Goal: Task Accomplishment & Management: Use online tool/utility

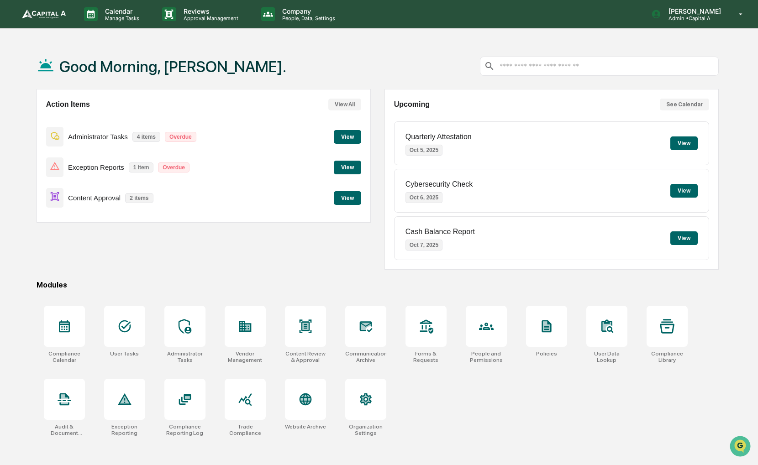
click at [345, 201] on button "View" at bounding box center [347, 198] width 27 height 14
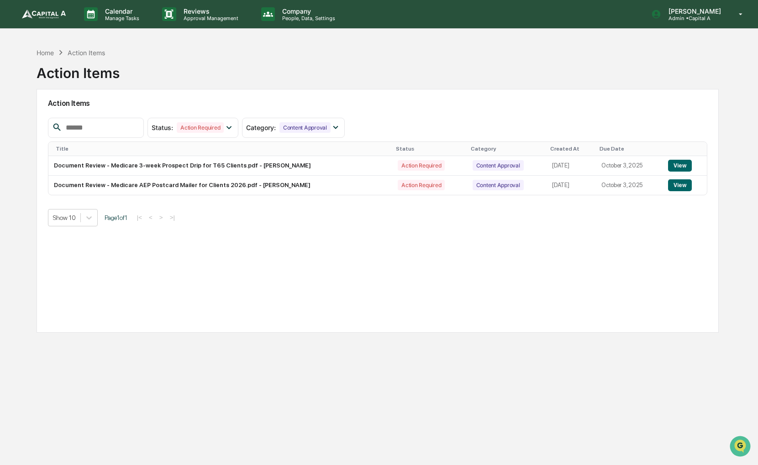
drag, startPoint x: 550, startPoint y: 237, endPoint x: 501, endPoint y: 241, distance: 49.0
click at [501, 241] on div "Action Items Status : Action Required Select/Deselect All Action Required Resol…" at bounding box center [378, 211] width 682 height 244
click at [46, 52] on div "Home" at bounding box center [45, 53] width 17 height 8
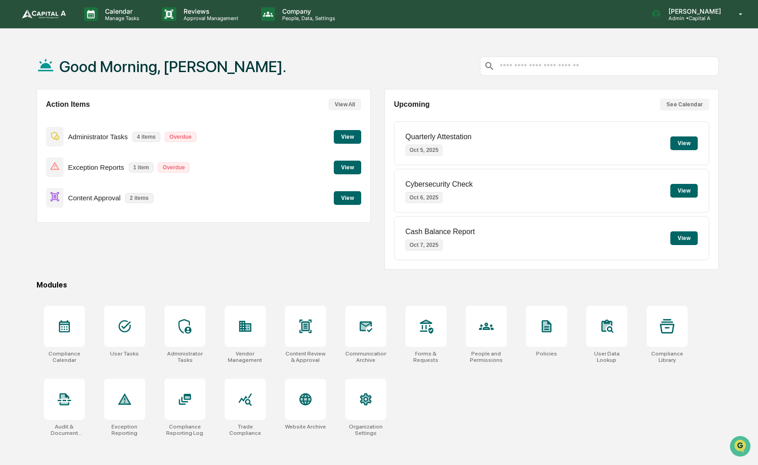
click at [352, 169] on button "View" at bounding box center [347, 168] width 27 height 14
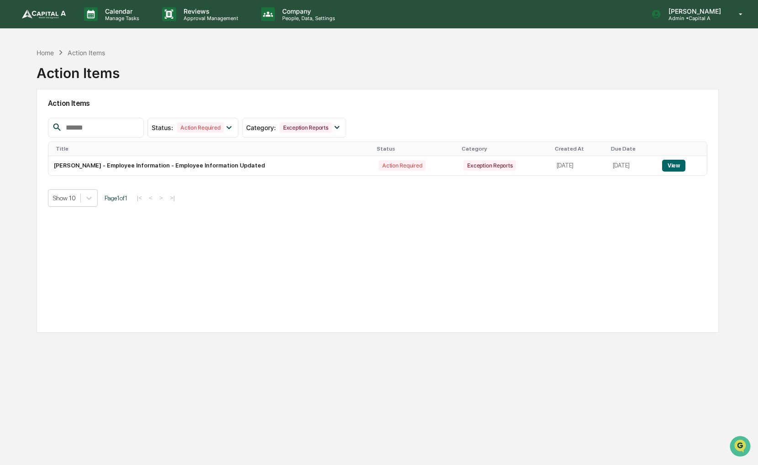
drag, startPoint x: 402, startPoint y: 237, endPoint x: 363, endPoint y: 239, distance: 39.3
click at [363, 239] on div "Action Items Status : Action Required Select/Deselect All Action Required Resol…" at bounding box center [378, 211] width 682 height 244
click at [680, 166] on button "View" at bounding box center [673, 166] width 23 height 12
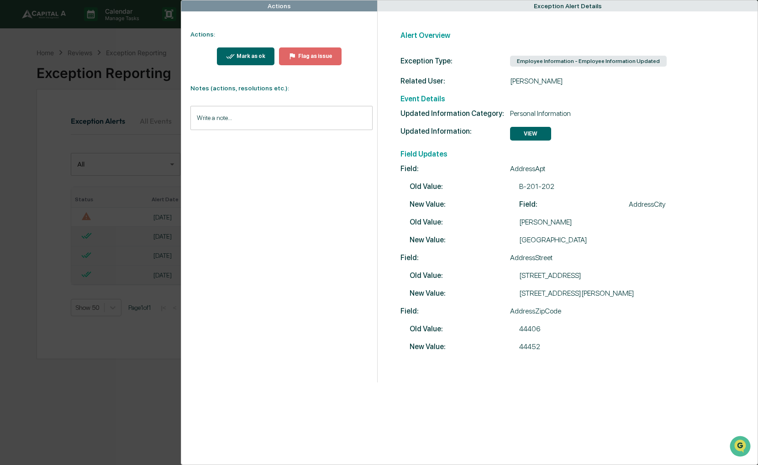
drag, startPoint x: 486, startPoint y: 191, endPoint x: 464, endPoint y: 197, distance: 23.6
click at [464, 197] on div "Updated Information Category: Personal Information Updated Information: VIEW Fi…" at bounding box center [573, 230] width 344 height 242
click at [32, 115] on div "Actions Actions: Mark as ok Flag as issue Notes (actions, resolutions etc.): Wr…" at bounding box center [379, 232] width 758 height 465
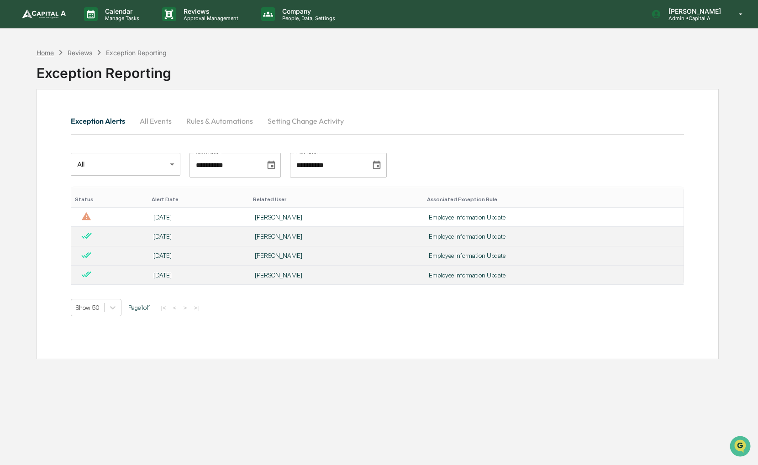
click at [43, 50] on div "Home" at bounding box center [45, 53] width 17 height 8
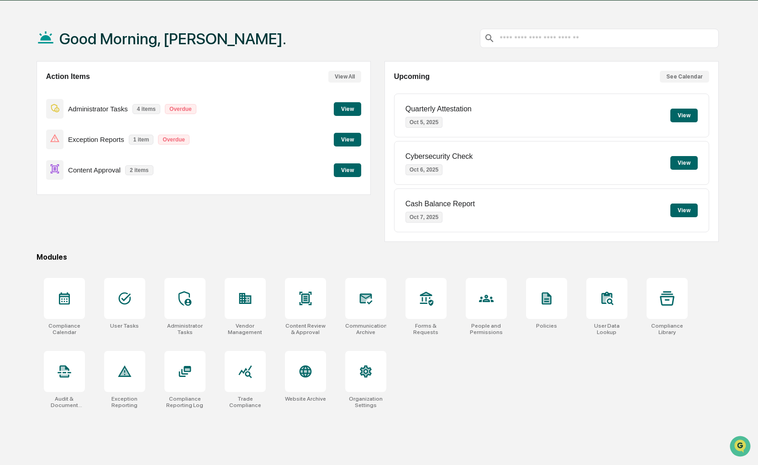
scroll to position [43, 0]
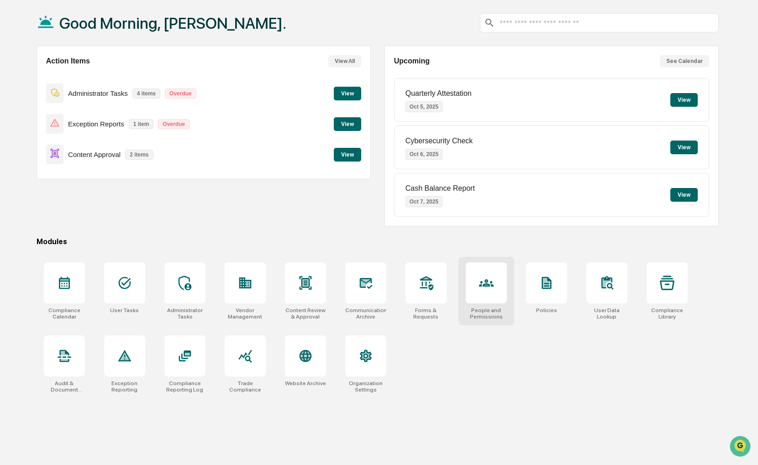
click at [491, 309] on div "People and Permissions" at bounding box center [486, 313] width 41 height 13
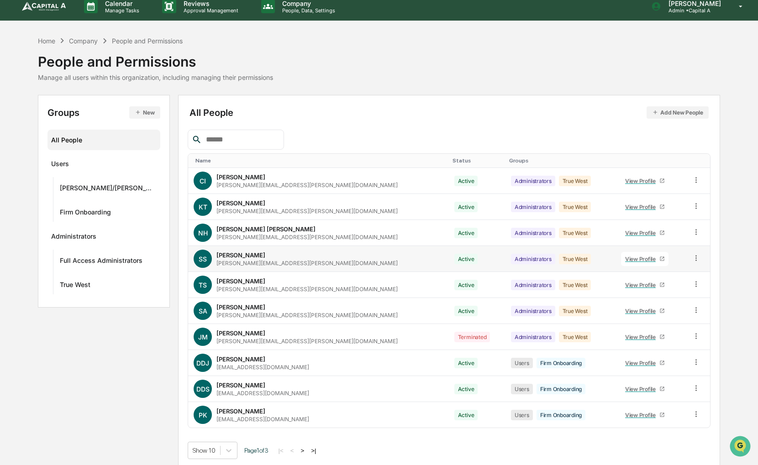
scroll to position [10, 0]
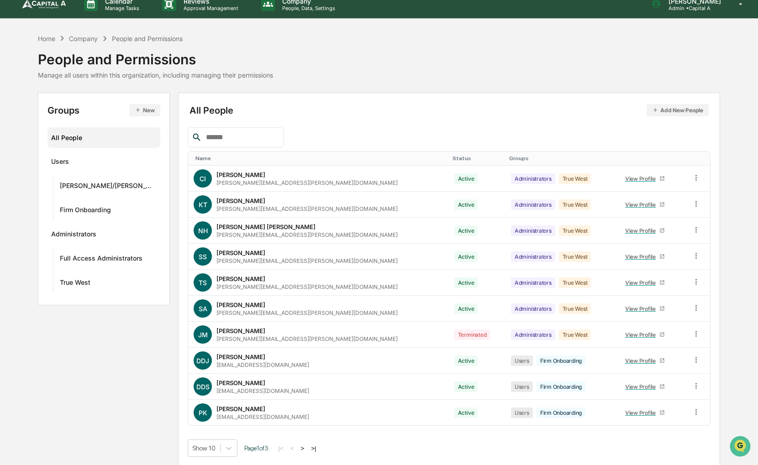
click at [299, 445] on button ">" at bounding box center [302, 449] width 9 height 8
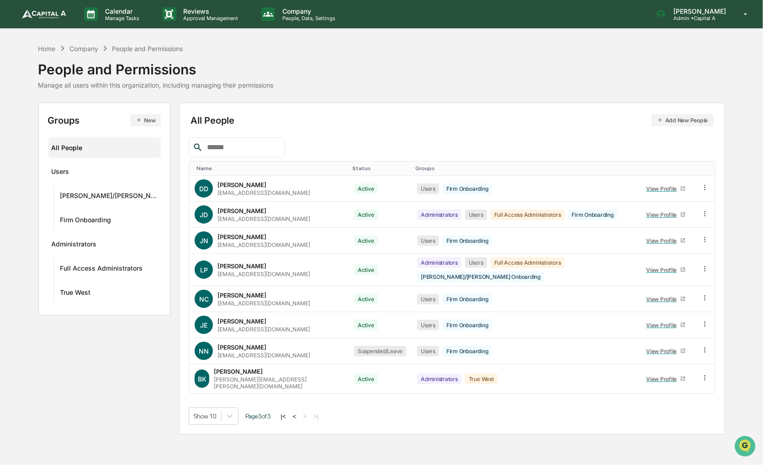
drag, startPoint x: 290, startPoint y: 427, endPoint x: 256, endPoint y: 428, distance: 33.8
click at [256, 428] on div "Calendar Manage Tasks Reviews Approval Management Company People, Data, Setting…" at bounding box center [381, 232] width 763 height 465
click at [291, 413] on button "<" at bounding box center [294, 417] width 9 height 8
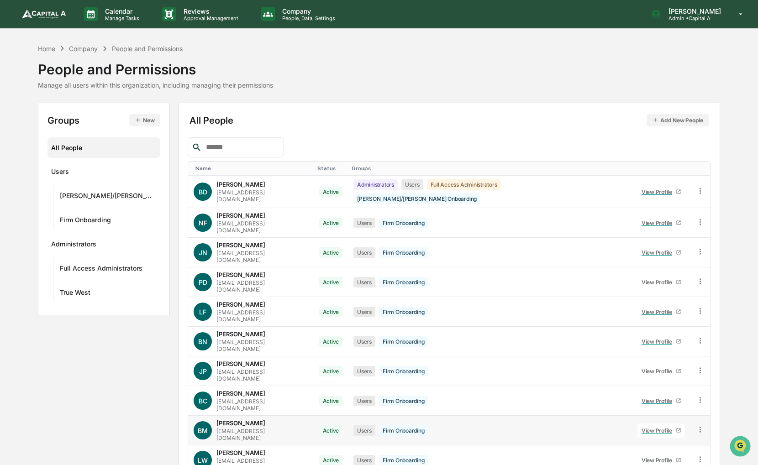
scroll to position [10, 0]
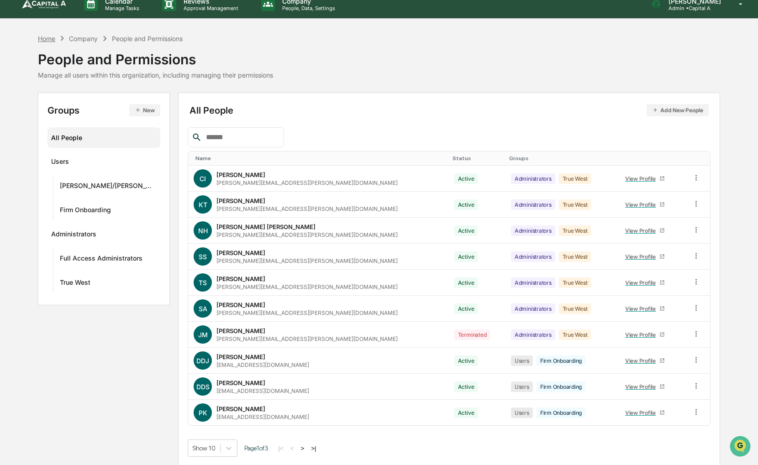
click at [50, 41] on div "Home" at bounding box center [46, 39] width 17 height 8
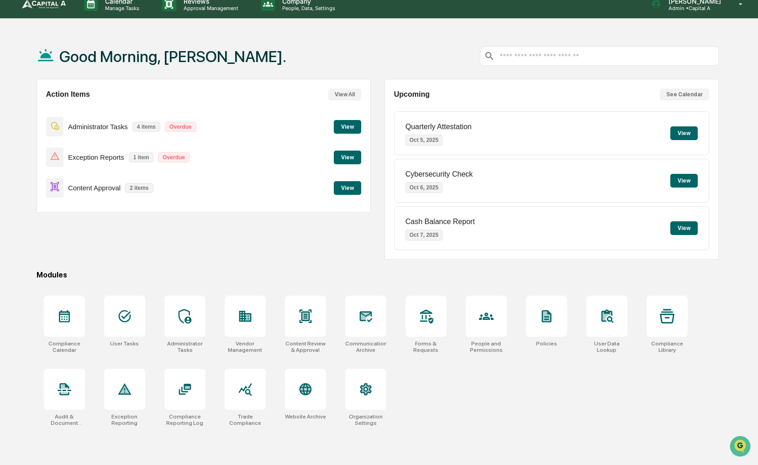
click at [347, 162] on button "View" at bounding box center [347, 158] width 27 height 14
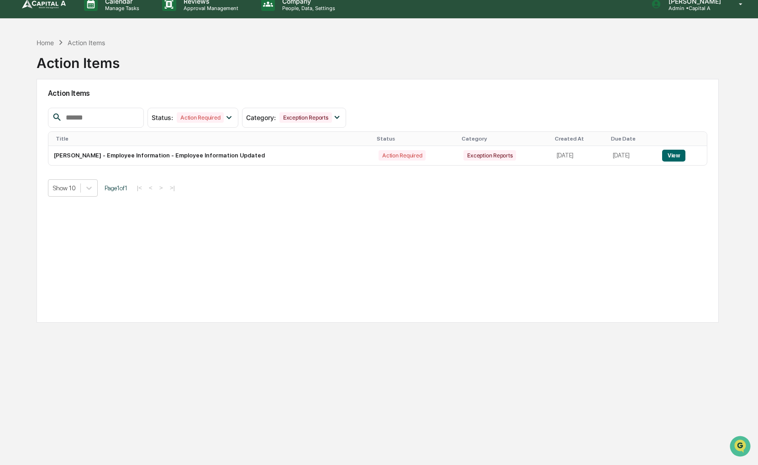
drag, startPoint x: 344, startPoint y: 213, endPoint x: 316, endPoint y: 224, distance: 29.9
click at [317, 222] on div "Action Items Status : Action Required Select/Deselect All Action Required Resol…" at bounding box center [378, 201] width 682 height 244
click at [675, 150] on button "View" at bounding box center [673, 156] width 23 height 12
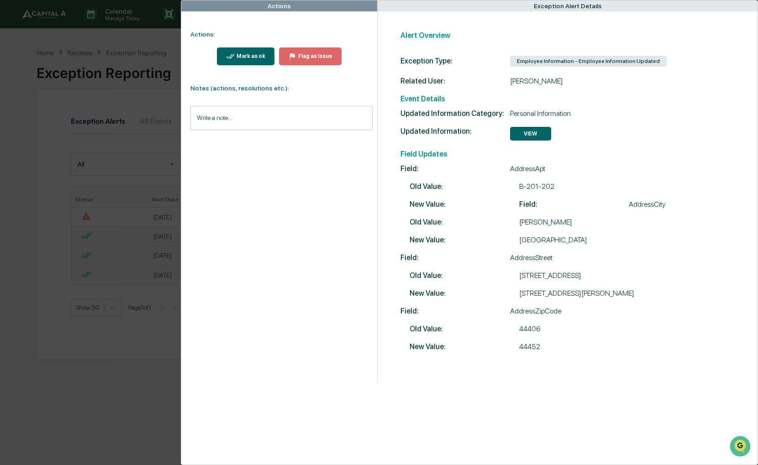
click at [84, 93] on div "Actions Actions: Mark as ok Flag as issue Notes (actions, resolutions etc.): Wr…" at bounding box center [379, 232] width 758 height 465
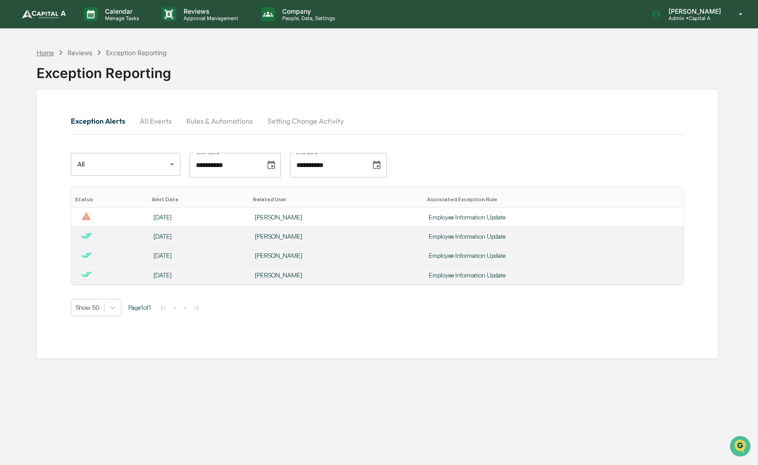
click at [47, 50] on div "Home" at bounding box center [45, 53] width 17 height 8
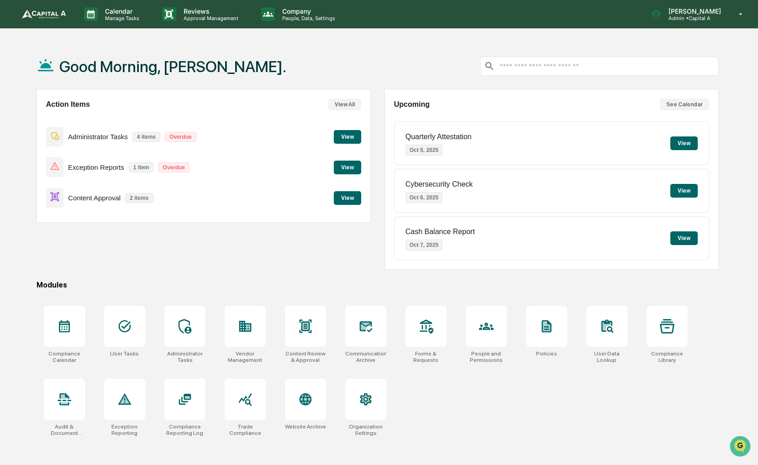
click at [350, 197] on button "View" at bounding box center [347, 198] width 27 height 14
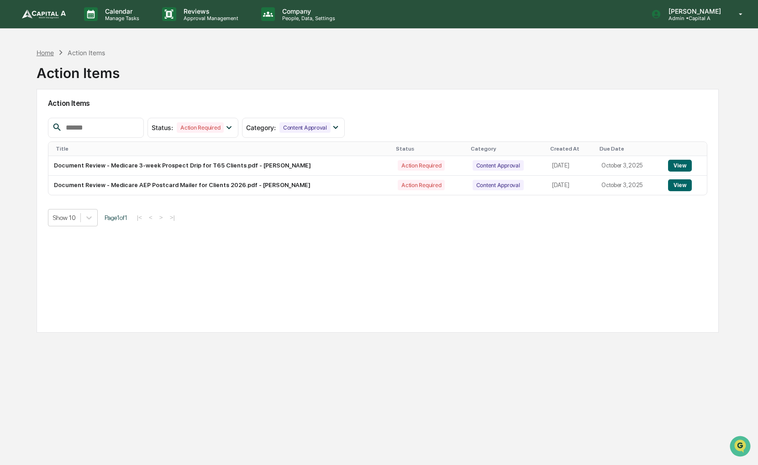
click at [44, 52] on div "Home" at bounding box center [45, 53] width 17 height 8
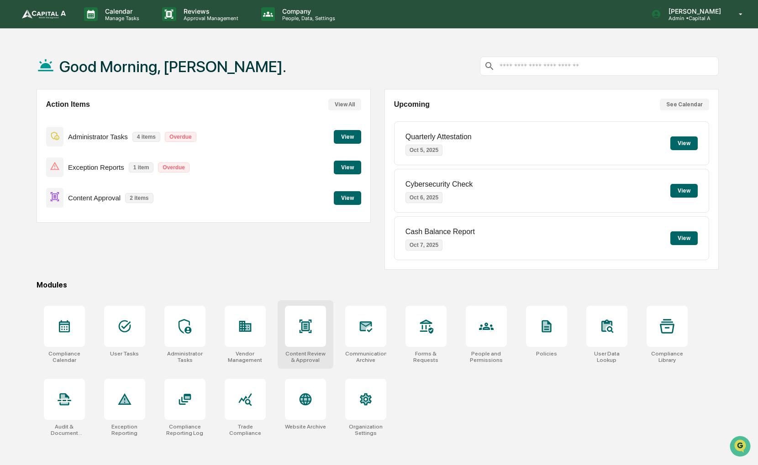
click at [289, 327] on div at bounding box center [305, 326] width 41 height 41
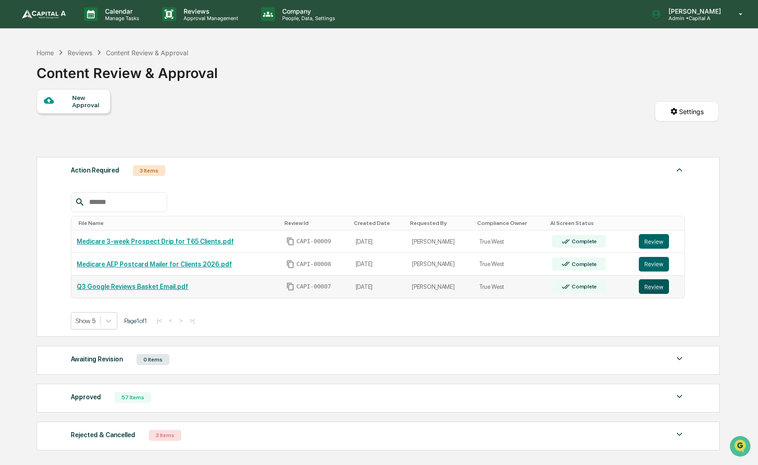
click at [655, 292] on button "Review" at bounding box center [654, 286] width 30 height 15
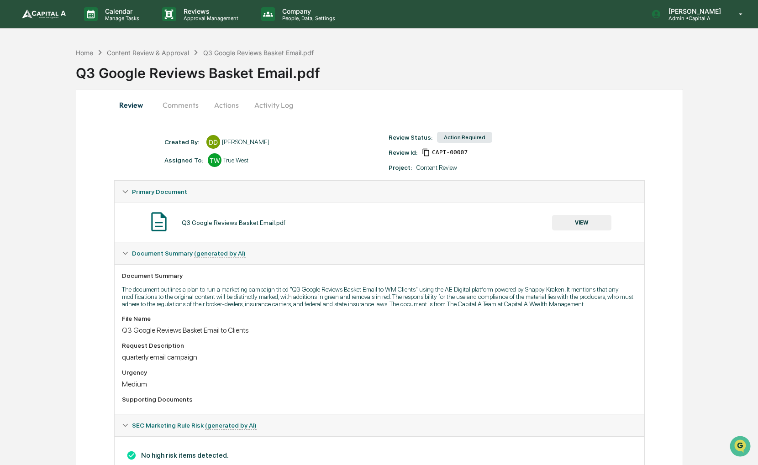
click at [192, 105] on button "Comments" at bounding box center [180, 105] width 51 height 22
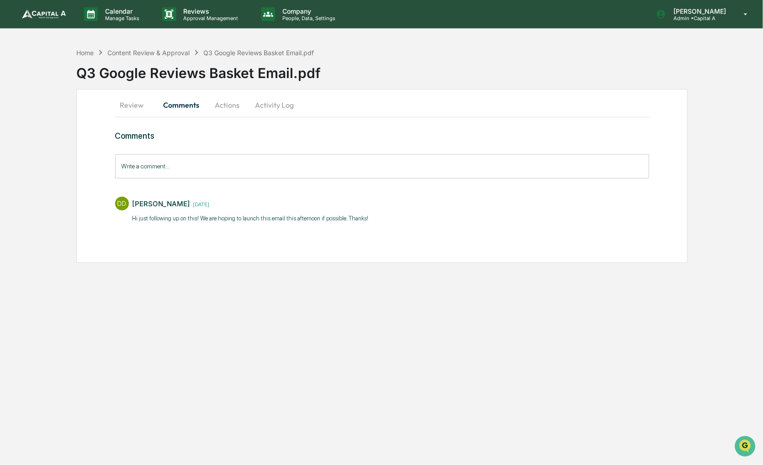
click at [228, 105] on button "Actions" at bounding box center [227, 105] width 41 height 22
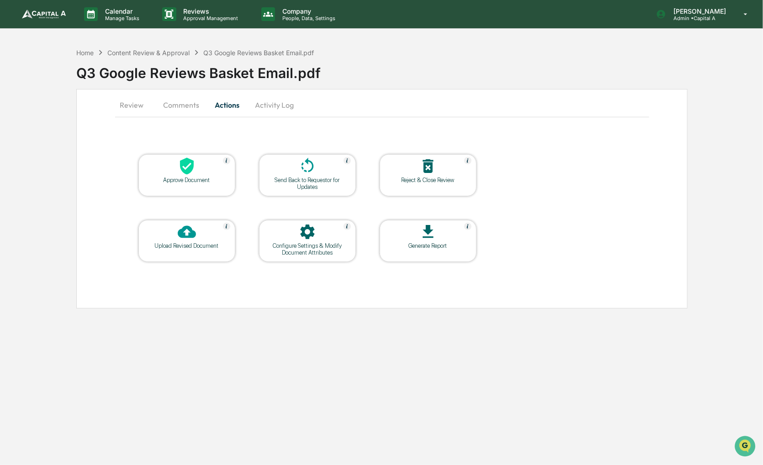
click at [265, 107] on button "Activity Log" at bounding box center [274, 105] width 53 height 22
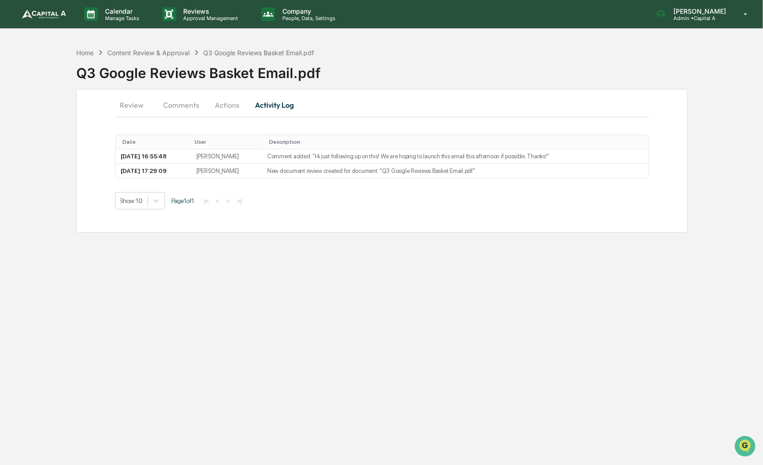
click at [130, 105] on button "Review" at bounding box center [135, 105] width 41 height 22
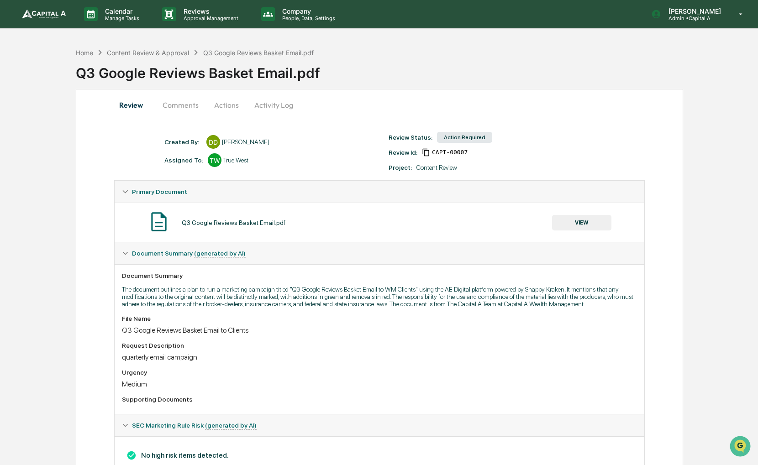
click at [580, 231] on div "Q3 Google Reviews Basket Email.pdf VIEW" at bounding box center [379, 223] width 515 height 24
click at [580, 222] on button "VIEW" at bounding box center [581, 223] width 59 height 16
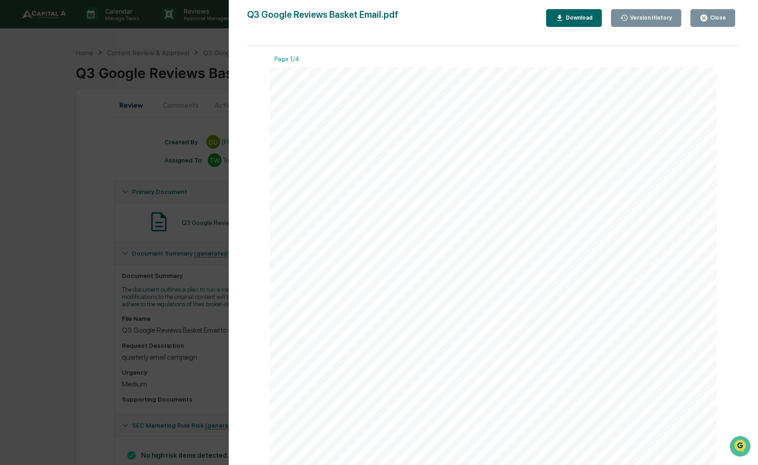
drag, startPoint x: 580, startPoint y: 222, endPoint x: 510, endPoint y: 228, distance: 71.0
click at [509, 225] on div "Hello, I would like to run a marketing campaign via AE Digital powered by Snapp…" at bounding box center [493, 356] width 447 height 579
click at [707, 18] on icon "button" at bounding box center [704, 18] width 7 height 7
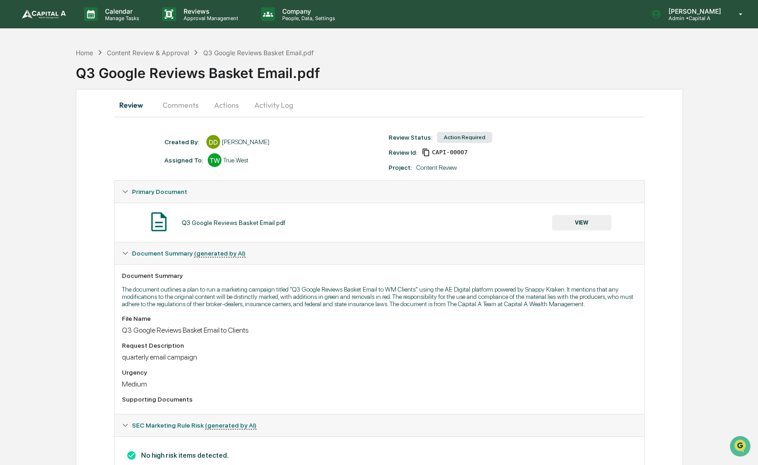
drag, startPoint x: 459, startPoint y: 352, endPoint x: 424, endPoint y: 351, distance: 34.3
click at [424, 349] on div "Request Description" at bounding box center [379, 345] width 515 height 7
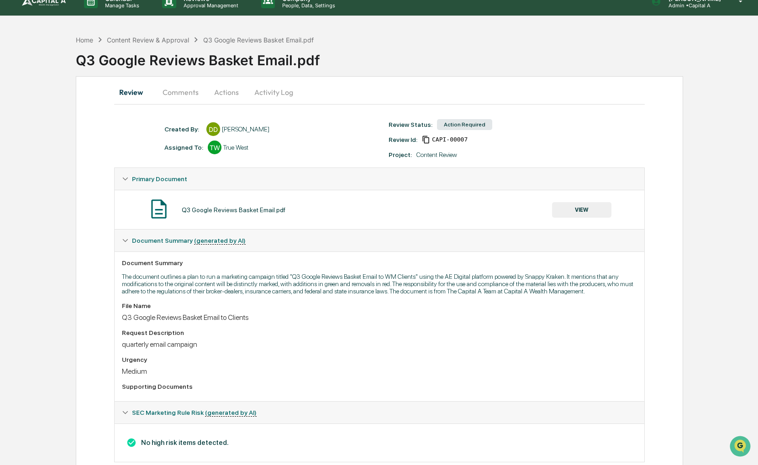
scroll to position [0, 0]
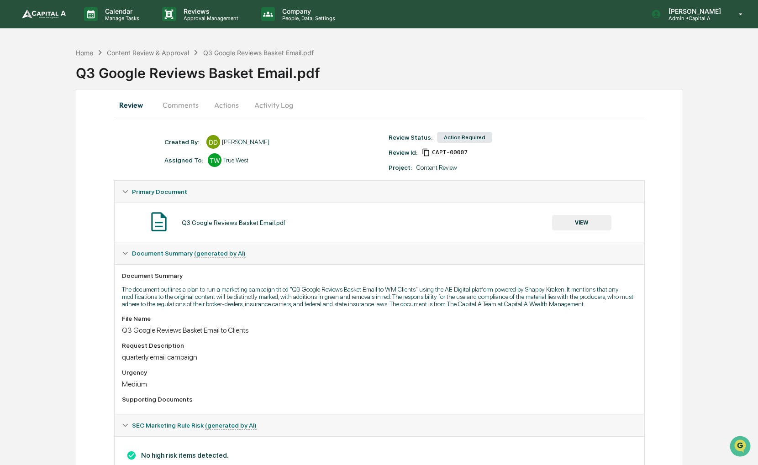
click at [92, 54] on div "Home" at bounding box center [84, 53] width 17 height 8
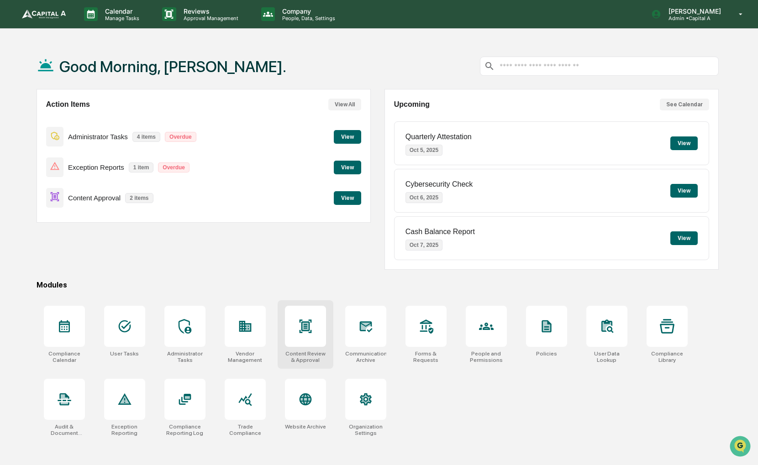
click at [307, 333] on div at bounding box center [305, 326] width 41 height 41
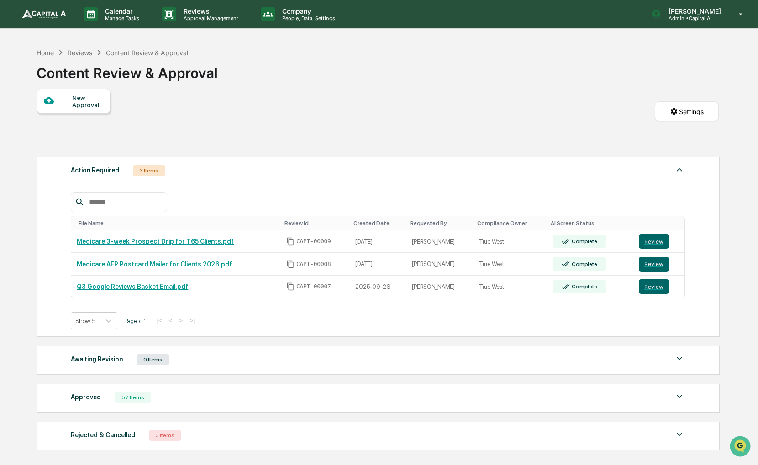
drag, startPoint x: 368, startPoint y: 116, endPoint x: 345, endPoint y: 111, distance: 23.5
click at [345, 111] on div "New Approval Settings" at bounding box center [378, 120] width 682 height 63
click at [37, 51] on div "Home" at bounding box center [45, 53] width 17 height 8
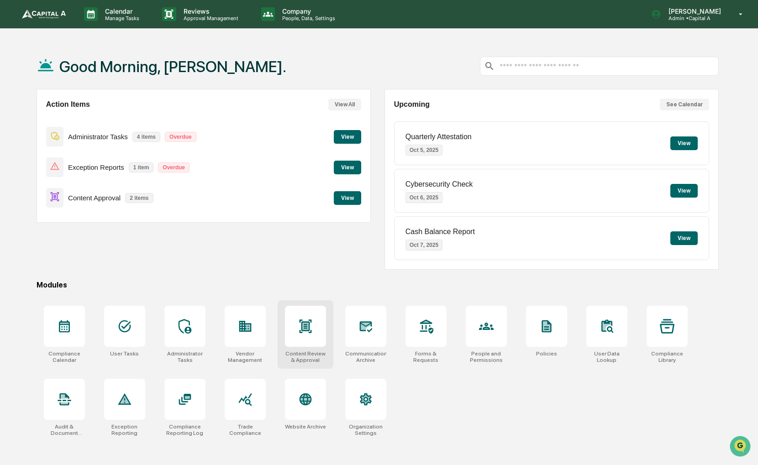
click at [316, 330] on div at bounding box center [305, 326] width 41 height 41
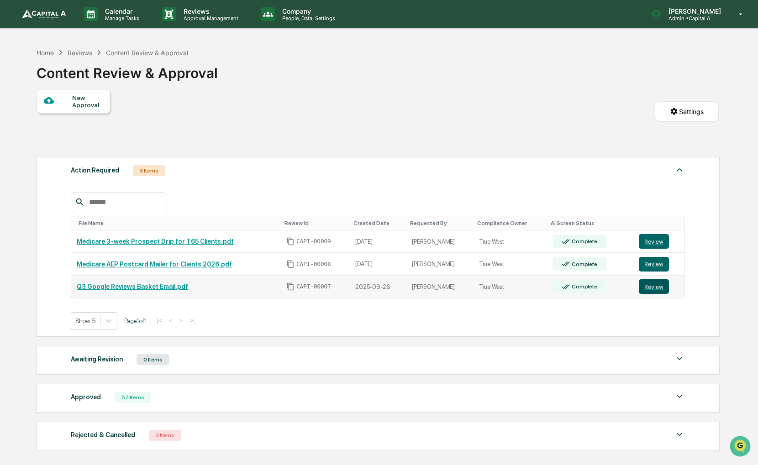
click at [654, 287] on button "Review" at bounding box center [654, 286] width 30 height 15
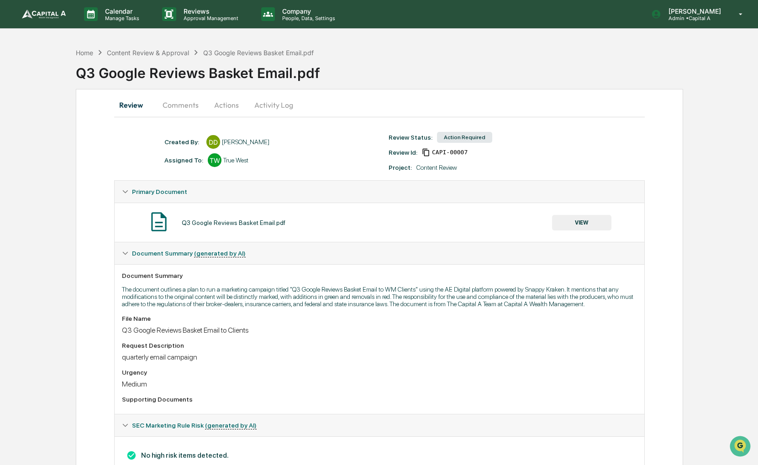
click at [225, 110] on button "Actions" at bounding box center [226, 105] width 41 height 22
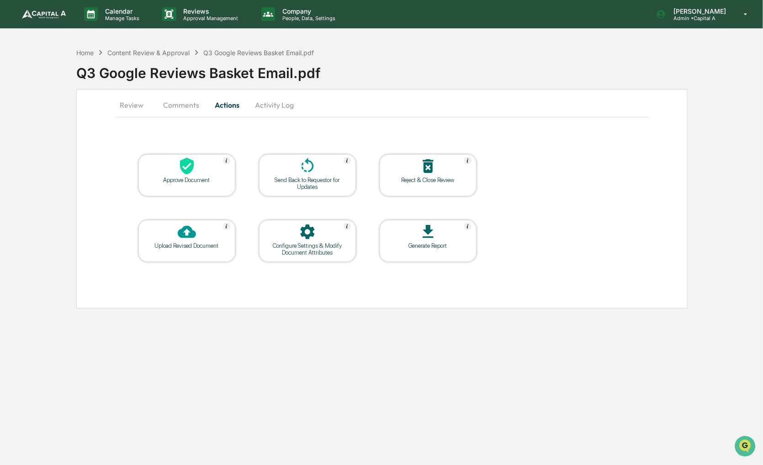
click at [137, 105] on button "Review" at bounding box center [135, 105] width 41 height 22
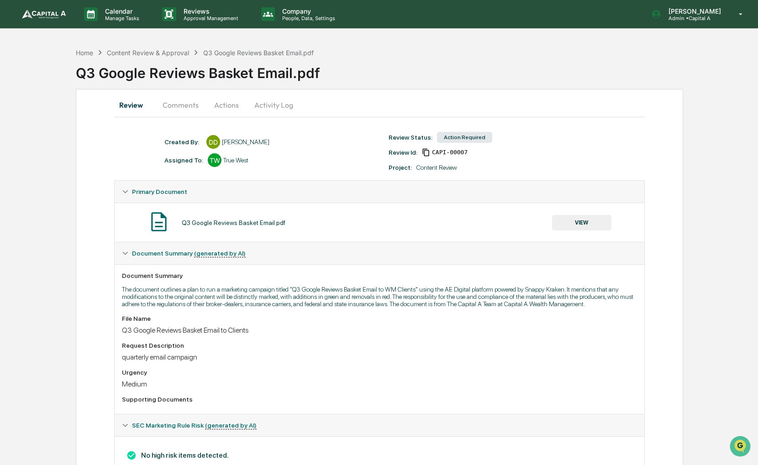
click at [189, 107] on button "Comments" at bounding box center [180, 105] width 51 height 22
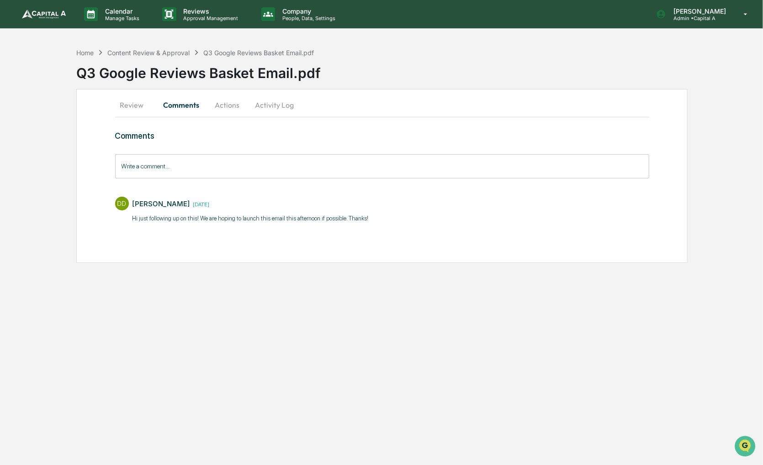
click at [222, 104] on button "Actions" at bounding box center [227, 105] width 41 height 22
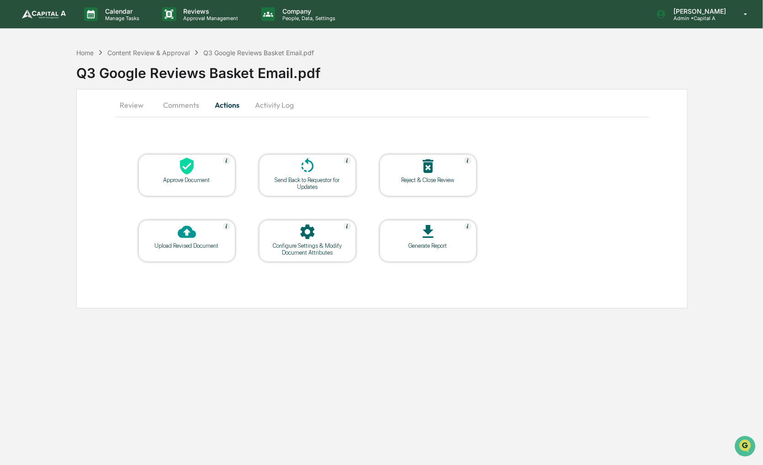
click at [196, 158] on div at bounding box center [186, 167] width 91 height 20
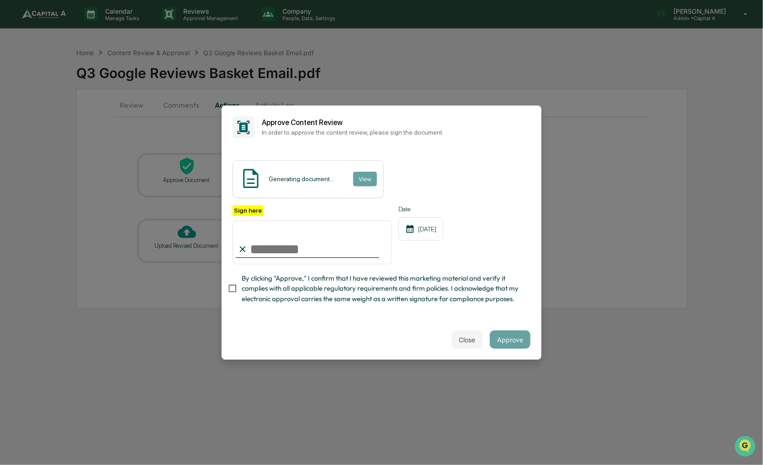
click at [269, 276] on span "By clicking "Approve," I confirm that I have reviewed this marketing material a…" at bounding box center [382, 289] width 281 height 31
click at [270, 248] on input "Sign here" at bounding box center [311, 243] width 159 height 44
type input "**********"
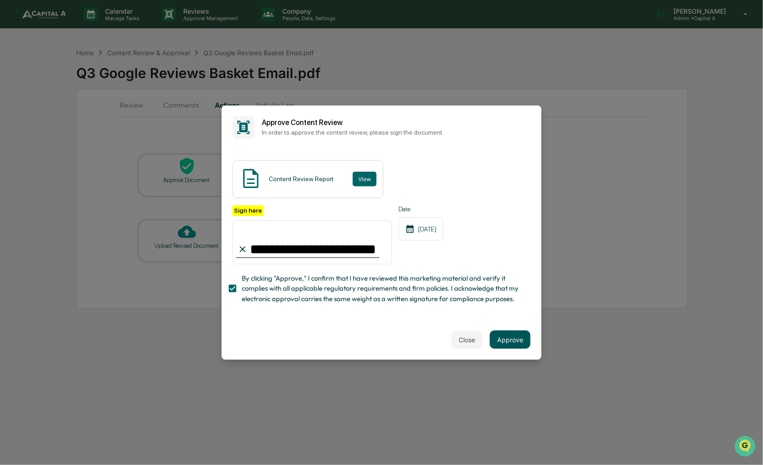
click at [494, 343] on button "Approve" at bounding box center [510, 340] width 41 height 18
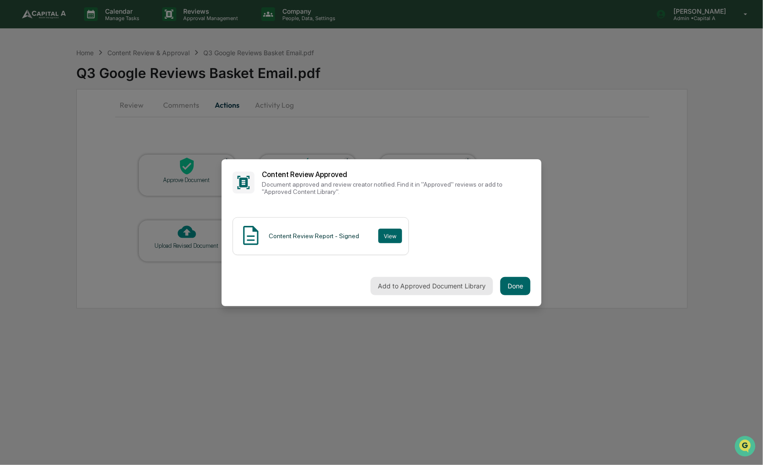
click at [470, 278] on button "Add to Approved Document Library" at bounding box center [431, 286] width 122 height 18
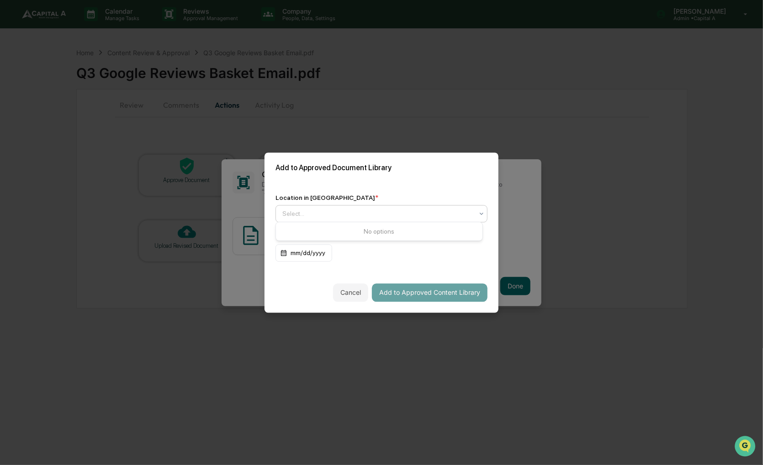
click at [465, 210] on div at bounding box center [377, 213] width 191 height 9
click at [400, 215] on div at bounding box center [377, 213] width 191 height 9
click at [464, 217] on div "Select..." at bounding box center [378, 213] width 200 height 13
click at [405, 220] on div "Select..." at bounding box center [381, 213] width 212 height 17
click at [397, 230] on div "Approved Content Library" at bounding box center [379, 233] width 206 height 18
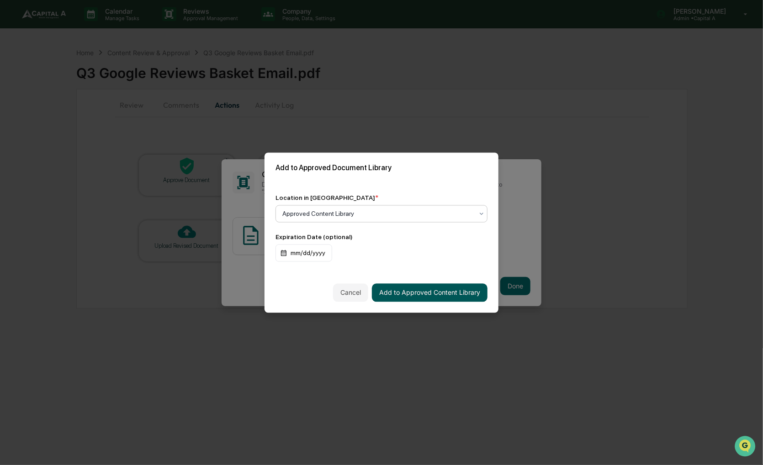
click at [426, 290] on button "Add to Approved Content Library" at bounding box center [430, 293] width 116 height 18
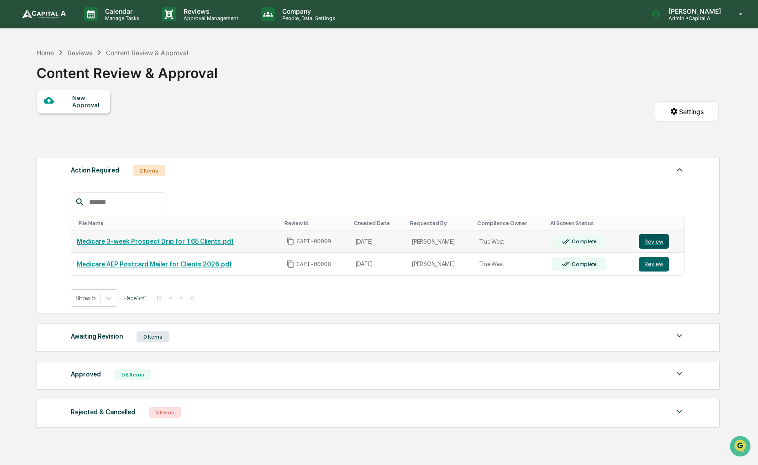
click at [643, 248] on button "Review" at bounding box center [654, 241] width 30 height 15
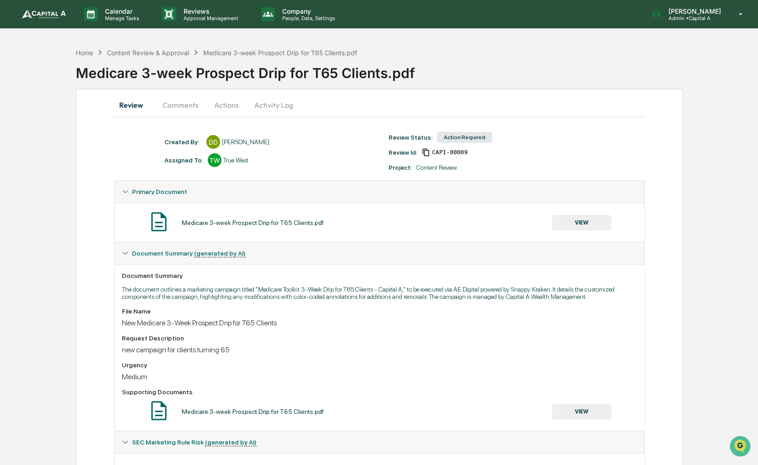
click at [185, 100] on button "Comments" at bounding box center [180, 105] width 51 height 22
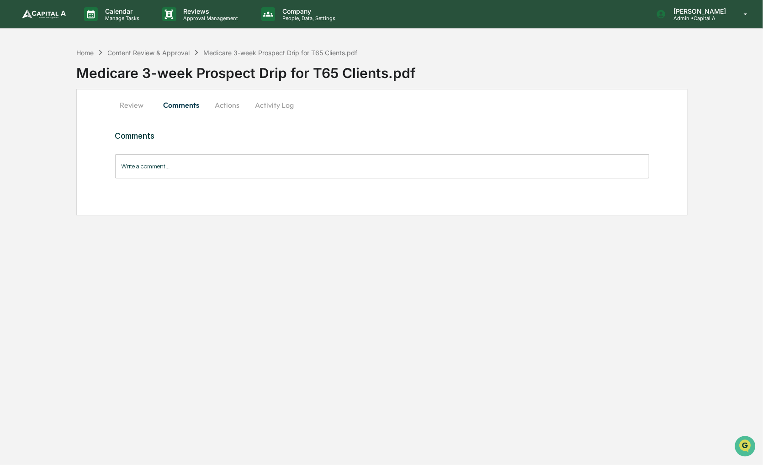
click at [146, 107] on button "Review" at bounding box center [135, 105] width 41 height 22
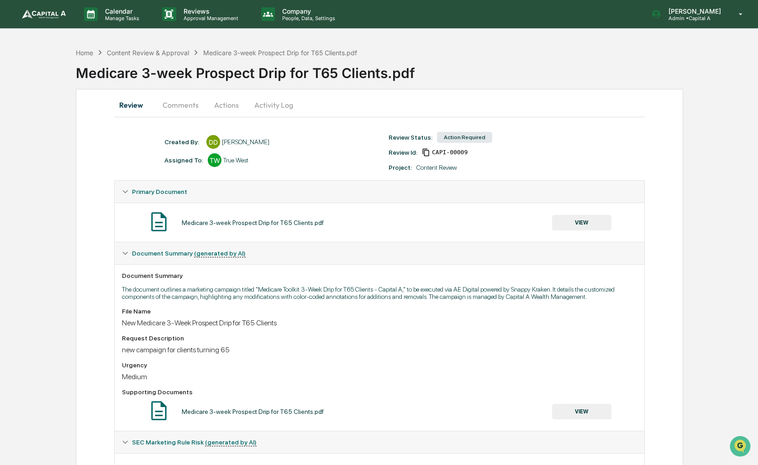
drag, startPoint x: 407, startPoint y: 205, endPoint x: 378, endPoint y: 205, distance: 28.8
click at [378, 205] on div "Medicare 3-week Prospect Drip for T65 Clients.pdf VIEW" at bounding box center [380, 222] width 530 height 39
click at [568, 222] on button "VIEW" at bounding box center [581, 223] width 59 height 16
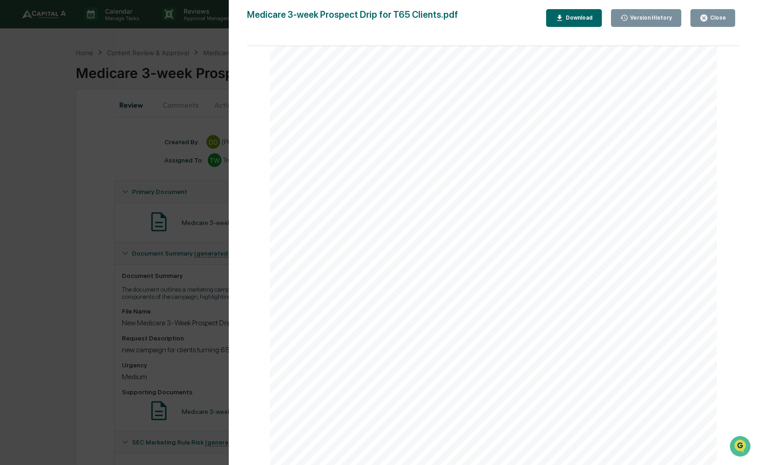
scroll to position [4887, 0]
drag, startPoint x: 536, startPoint y: 99, endPoint x: 325, endPoint y: 98, distance: 211.0
click at [325, 98] on div "LINKS 1 . https://downloads.financial-resources.org/books/dulm/#p=1 2 . https:/…" at bounding box center [493, 336] width 447 height 579
drag, startPoint x: 325, startPoint y: 98, endPoint x: 381, endPoint y: 145, distance: 73.0
click at [381, 145] on div "LINKS 1 . https://downloads.financial-resources.org/books/dulm/#p=1 2 . https:/…" at bounding box center [493, 336] width 447 height 579
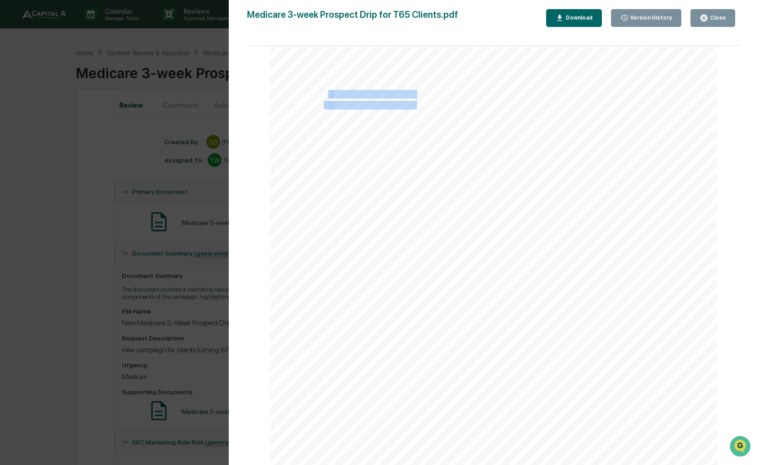
click at [491, 122] on div "LINKS 1 . https://downloads.financial-resources.org/books/dulm/#p=1 2 . https:/…" at bounding box center [493, 336] width 447 height 579
drag, startPoint x: 523, startPoint y: 107, endPoint x: 327, endPoint y: 109, distance: 195.9
click at [327, 109] on div "LINKS 1 . https://downloads.financial-resources.org/books/dulm/#p=1 2 . https:/…" at bounding box center [493, 336] width 447 height 579
copy div "https://downloads.financial-resources.org/books/iijl/#p=1"
drag, startPoint x: 533, startPoint y: 97, endPoint x: 329, endPoint y: 99, distance: 203.2
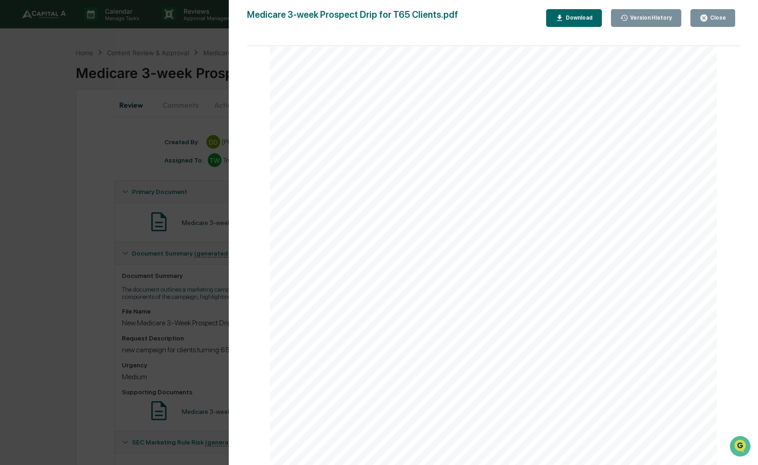
click at [270, 47] on span "https://downloads.financial-resources.org/books/dulm/#p=1" at bounding box center [270, 47] width 0 height 0
copy span "https://downloads.financial-resources.org/books/dulm/#p=1"
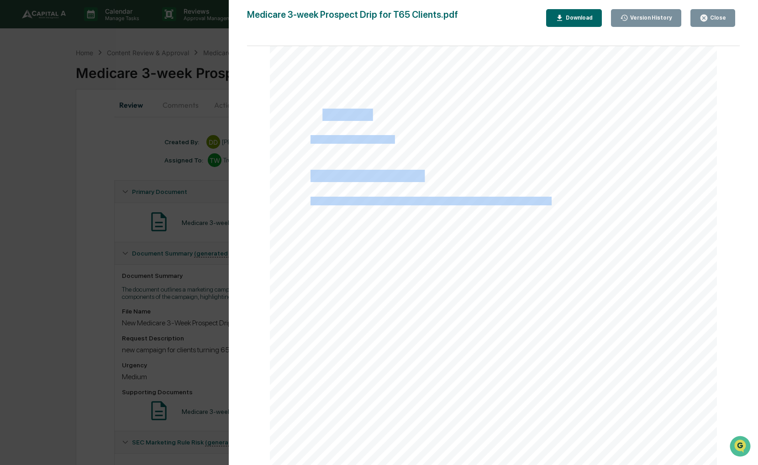
drag, startPoint x: 431, startPoint y: 144, endPoint x: 322, endPoint y: 123, distance: 111.2
click at [322, 123] on div "APPOINTMENT CONFIRMATION This page confirms that the appointment request was re…" at bounding box center [493, 214] width 447 height 579
click at [509, 115] on div "APPOINTMENT CONFIRMATION This page confirms that the appointment request was re…" at bounding box center [493, 214] width 447 height 579
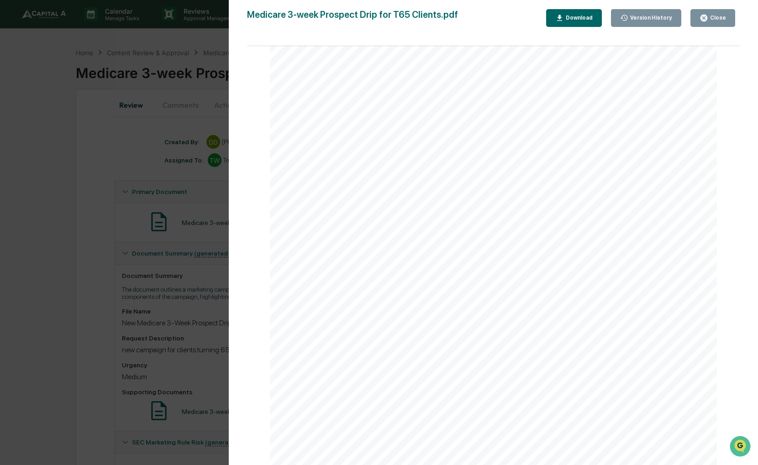
drag, startPoint x: 492, startPoint y: 144, endPoint x: 308, endPoint y: 144, distance: 184.0
click at [311, 144] on span "https://financeinsights.net/alMlUn20XIWpJe0?preview" at bounding box center [352, 140] width 82 height 8
copy span "https://financeinsights.net/alMlUn20XIWpJe0?preview"
drag, startPoint x: 439, startPoint y: 199, endPoint x: 405, endPoint y: 210, distance: 35.5
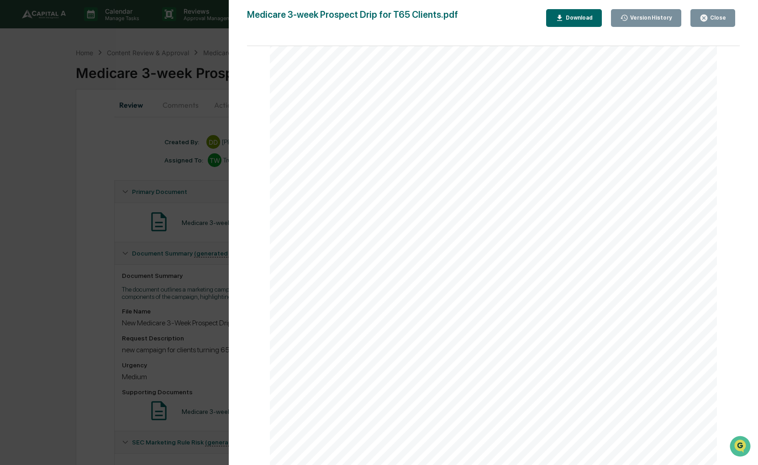
click at [405, 210] on div "PAGE 20 of 42" at bounding box center [493, 314] width 447 height 579
click at [706, 13] on button "Close" at bounding box center [713, 18] width 45 height 18
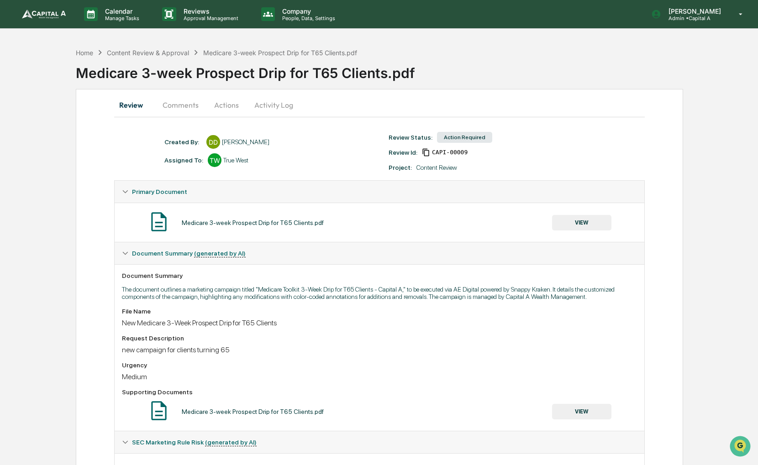
click at [230, 105] on button "Actions" at bounding box center [226, 105] width 41 height 22
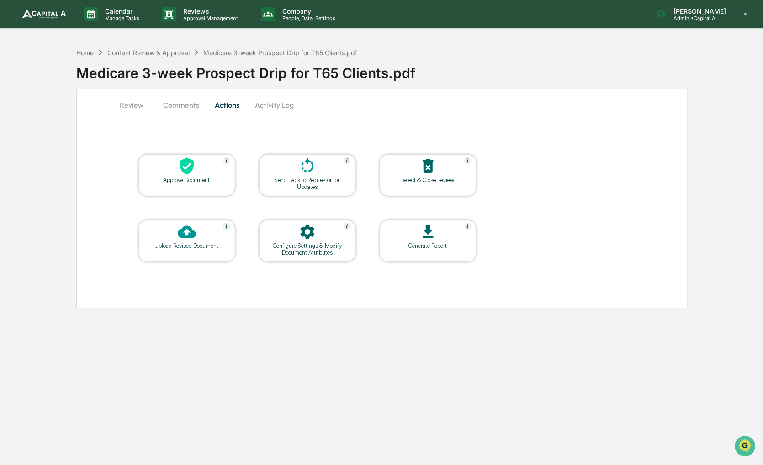
click at [172, 164] on div at bounding box center [186, 167] width 91 height 20
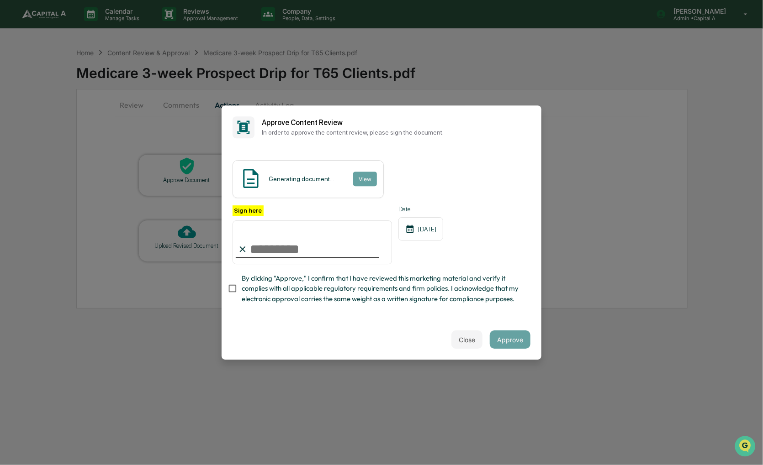
click at [246, 286] on span "By clicking "Approve," I confirm that I have reviewed this marketing material a…" at bounding box center [382, 289] width 281 height 31
click at [259, 239] on input "Sign here" at bounding box center [311, 243] width 159 height 44
type input "**********"
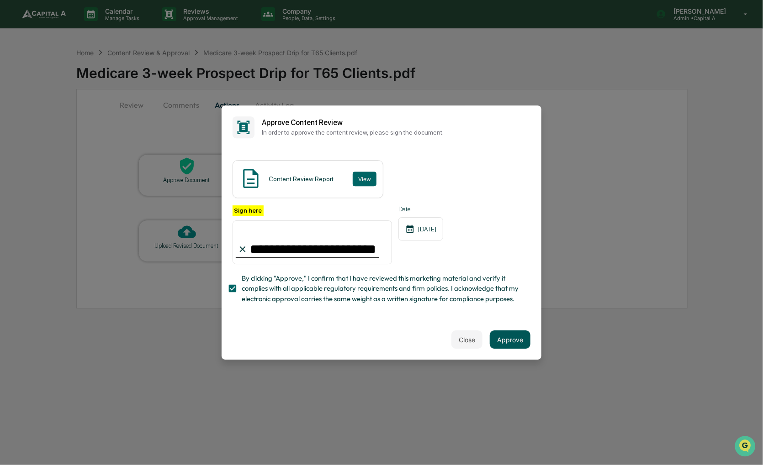
click at [510, 341] on button "Approve" at bounding box center [510, 340] width 41 height 18
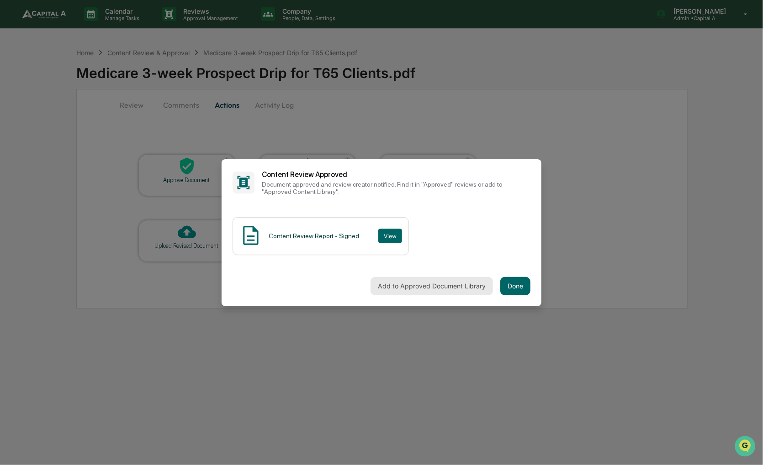
click at [468, 288] on button "Add to Approved Document Library" at bounding box center [431, 286] width 122 height 18
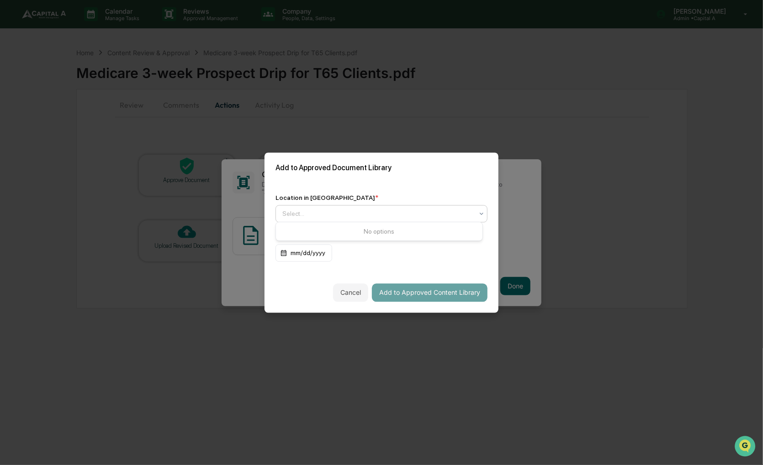
click at [467, 209] on div at bounding box center [377, 213] width 191 height 9
click at [450, 228] on div "Approved Content Library" at bounding box center [379, 233] width 206 height 18
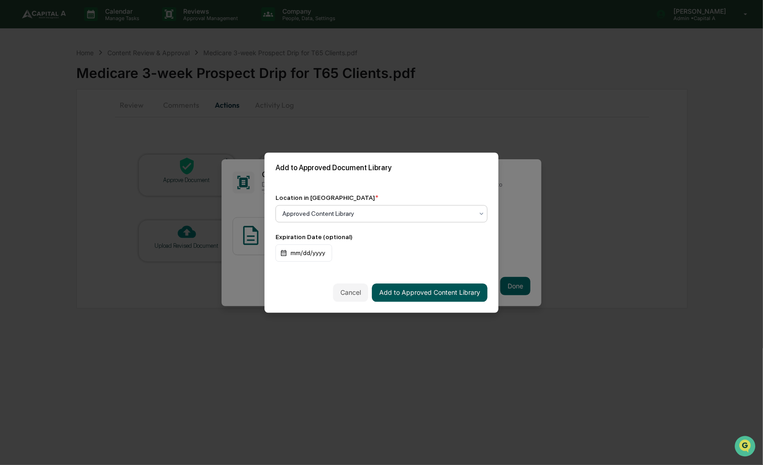
click at [440, 290] on button "Add to Approved Content Library" at bounding box center [430, 293] width 116 height 18
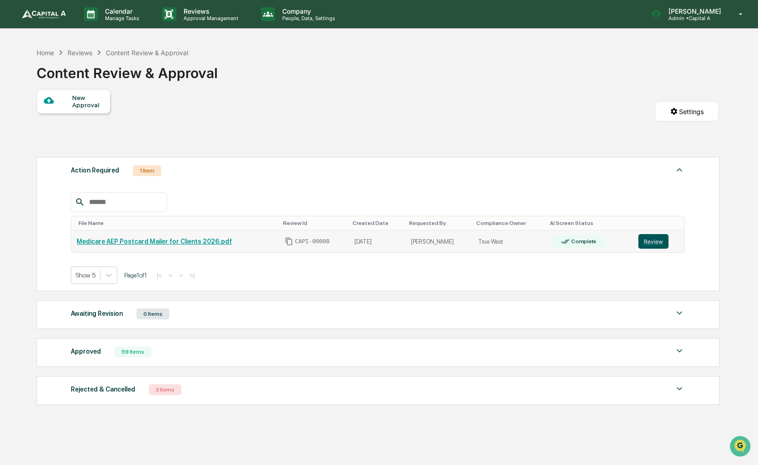
click at [647, 240] on button "Review" at bounding box center [653, 241] width 30 height 15
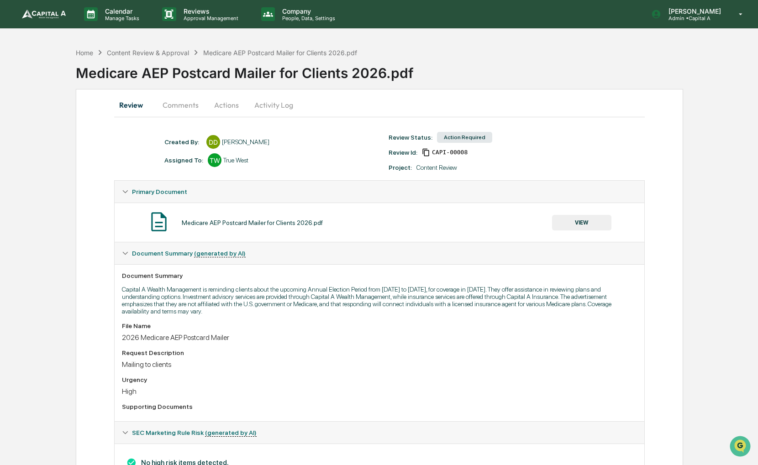
click at [568, 225] on button "VIEW" at bounding box center [581, 223] width 59 height 16
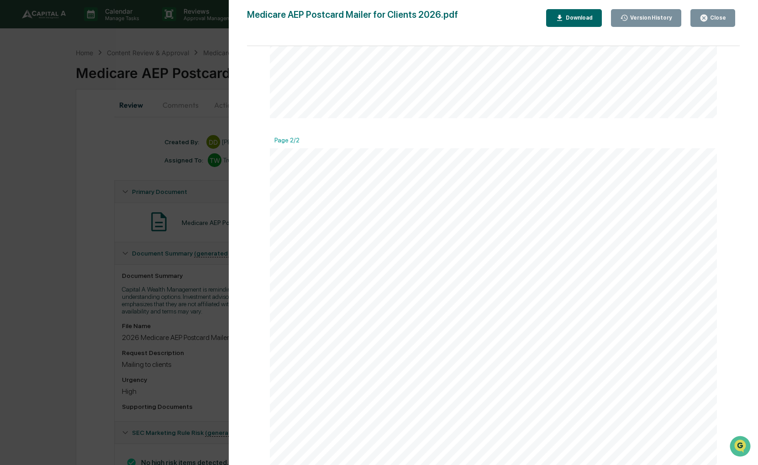
scroll to position [270, 0]
click at [720, 20] on div "Close" at bounding box center [717, 18] width 18 height 6
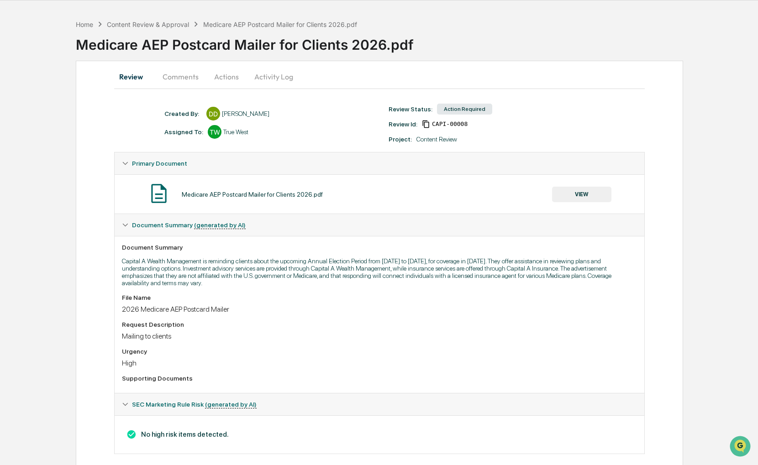
scroll to position [44, 0]
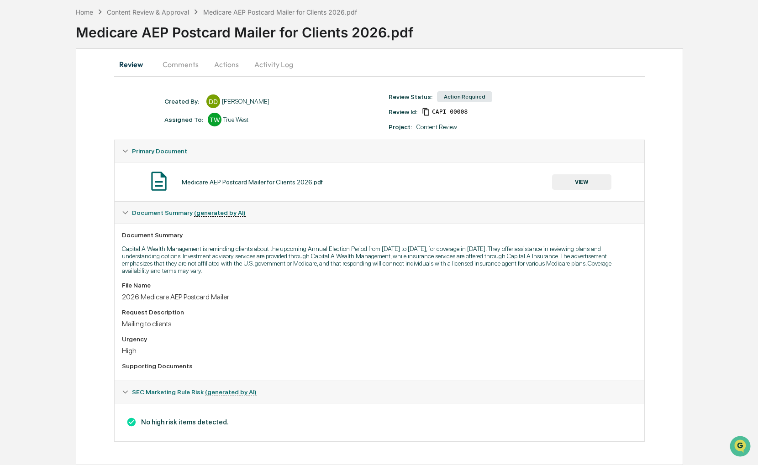
click at [240, 59] on button "Actions" at bounding box center [226, 64] width 41 height 22
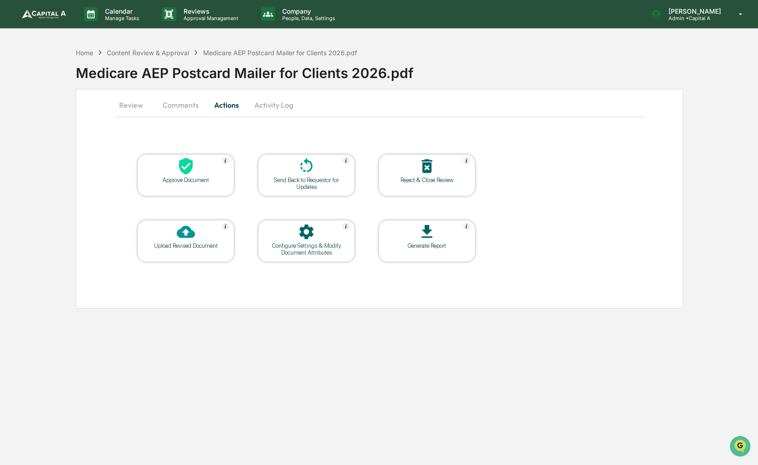
scroll to position [0, 0]
click at [167, 173] on div at bounding box center [186, 167] width 91 height 20
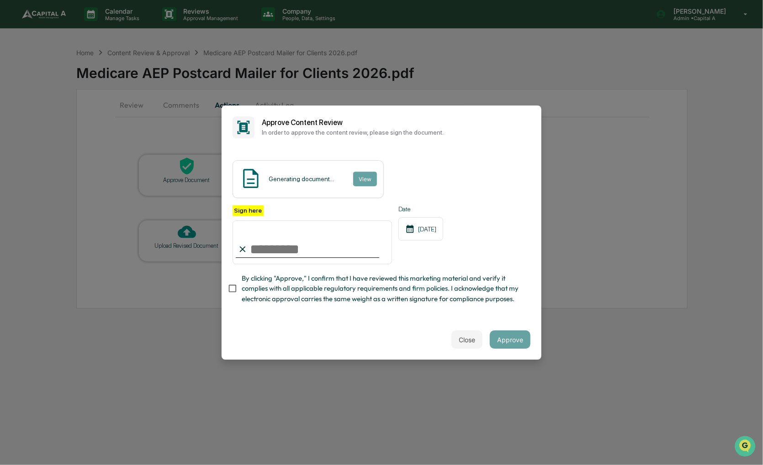
click at [253, 292] on span "By clicking "Approve," I confirm that I have reviewed this marketing material a…" at bounding box center [382, 289] width 281 height 31
click at [254, 243] on input "Sign here" at bounding box center [311, 243] width 159 height 44
type input "**********"
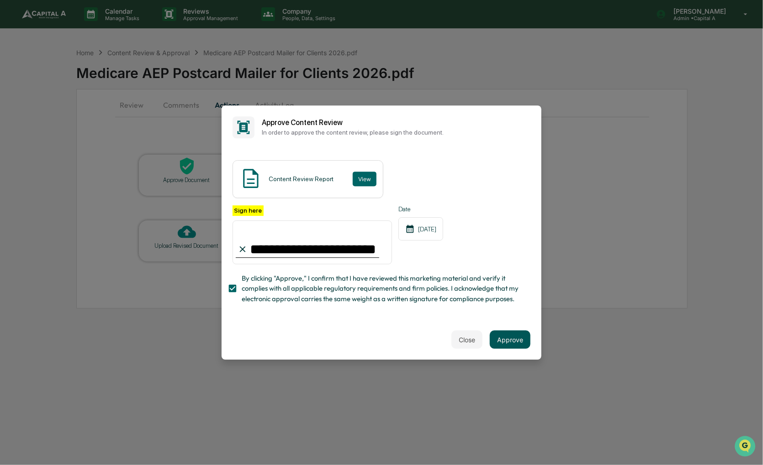
click at [515, 348] on button "Approve" at bounding box center [510, 340] width 41 height 18
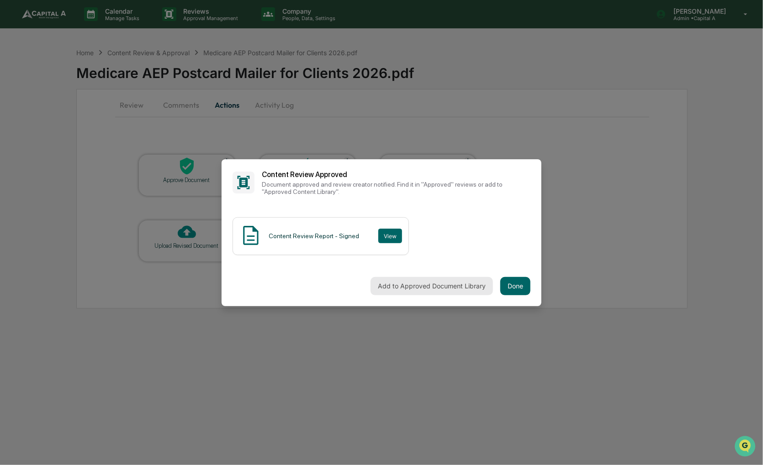
click at [453, 290] on button "Add to Approved Document Library" at bounding box center [431, 286] width 122 height 18
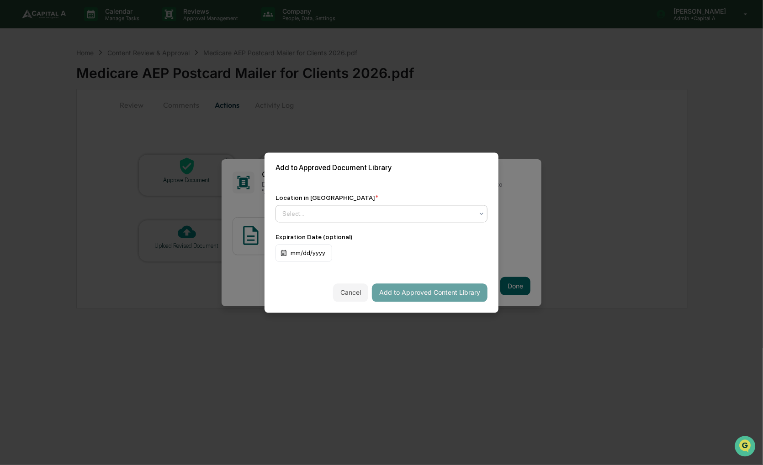
click at [478, 210] on icon at bounding box center [481, 213] width 7 height 7
click at [431, 232] on div "Approved Content Library" at bounding box center [379, 233] width 206 height 18
click at [428, 292] on button "Add to Approved Content Library" at bounding box center [430, 293] width 116 height 18
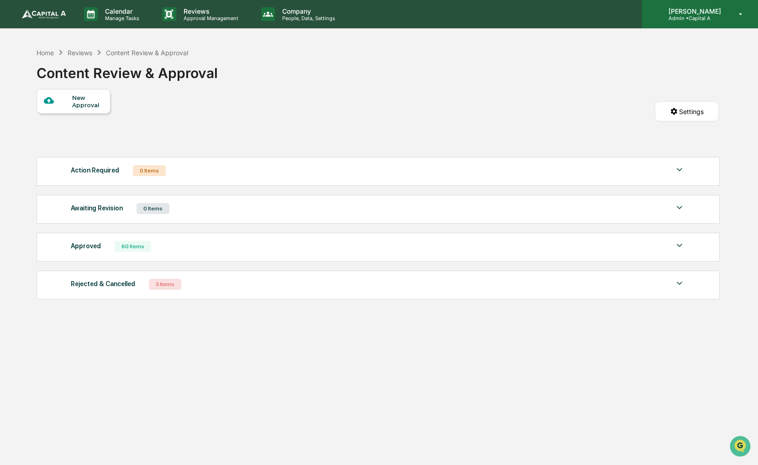
click at [680, 21] on div "[PERSON_NAME] Admin • Capital A" at bounding box center [700, 14] width 116 height 28
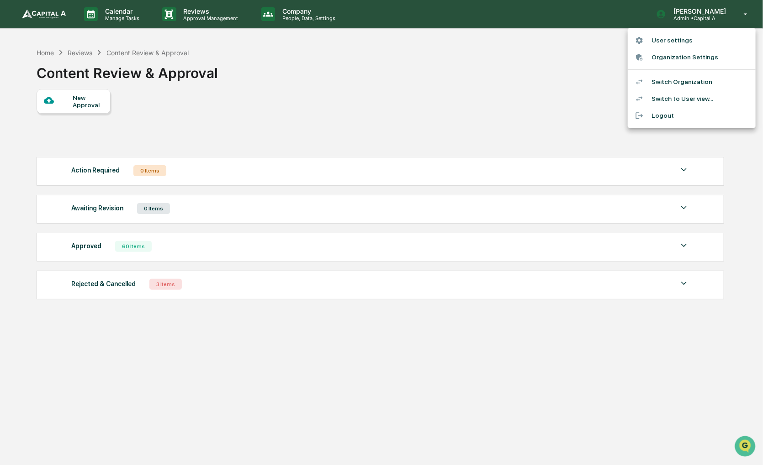
click at [691, 81] on li "Switch Organization" at bounding box center [691, 82] width 128 height 17
